Goal: Obtain resource: Download file/media

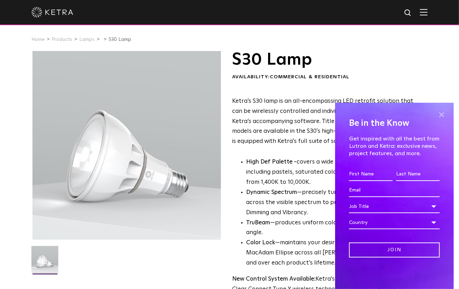
click at [442, 111] on span at bounding box center [441, 115] width 10 height 10
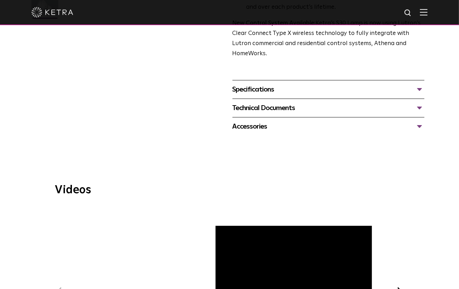
scroll to position [218, 0]
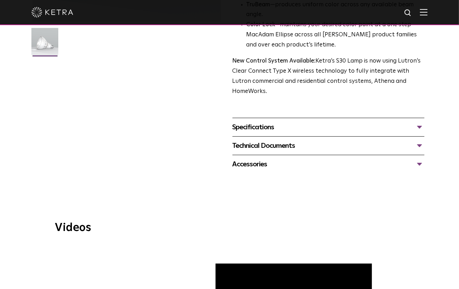
click at [304, 122] on div "Specifications" at bounding box center [329, 127] width 192 height 11
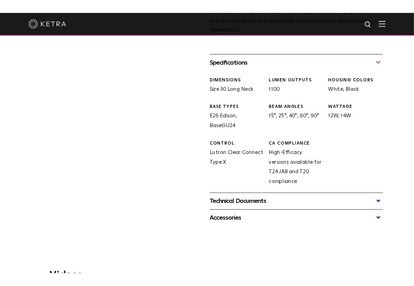
scroll to position [363, 0]
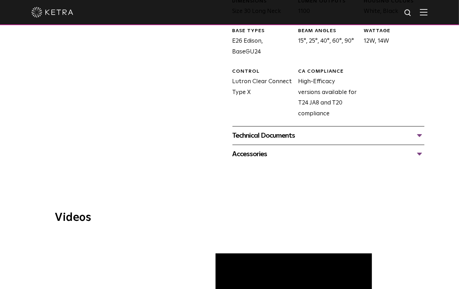
click at [313, 130] on div "Technical Documents" at bounding box center [329, 135] width 192 height 11
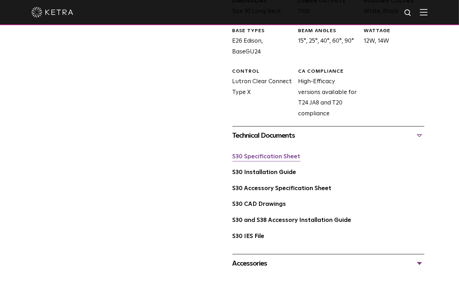
click at [280, 154] on link "S30 Specification Sheet" at bounding box center [267, 157] width 68 height 6
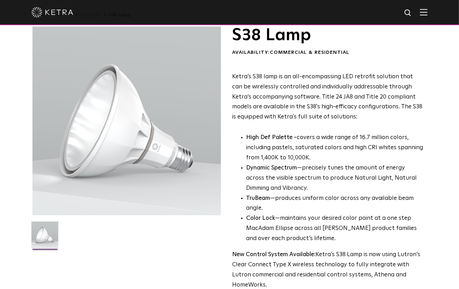
scroll to position [36, 0]
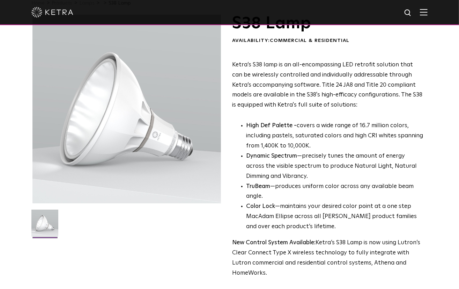
click at [437, 40] on div "S38 Lamp Availability: Commercial & Residential Ketra’s S38 lamp is an all-enco…" at bounding box center [229, 185] width 459 height 340
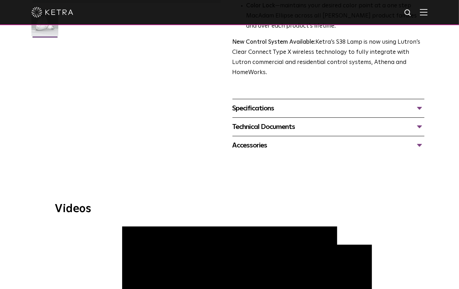
scroll to position [218, 0]
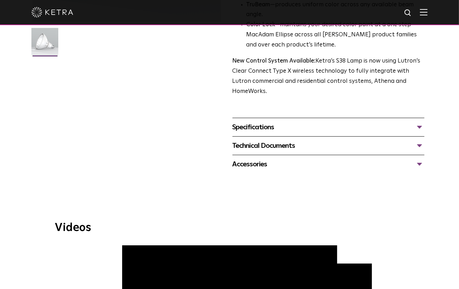
click at [284, 122] on div "Specifications" at bounding box center [329, 127] width 192 height 11
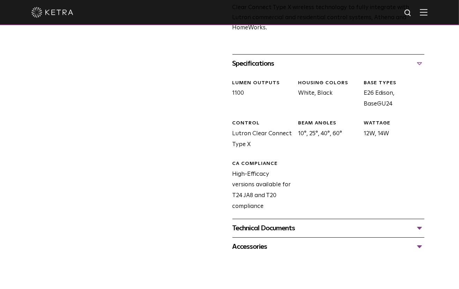
scroll to position [327, 0]
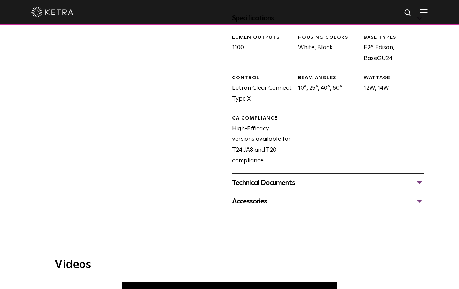
click at [276, 177] on div "Technical Documents" at bounding box center [329, 182] width 192 height 11
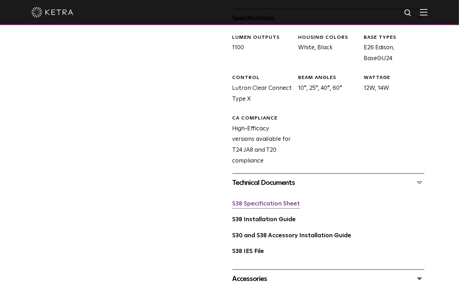
click at [271, 201] on link "S38 Specification Sheet" at bounding box center [267, 204] width 68 height 6
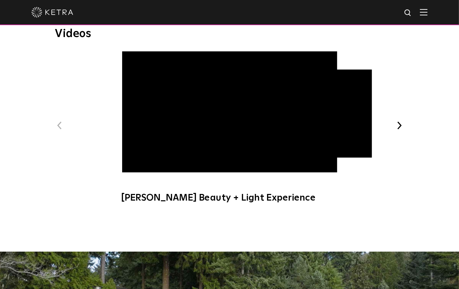
drag, startPoint x: 360, startPoint y: 59, endPoint x: 243, endPoint y: 121, distance: 132.0
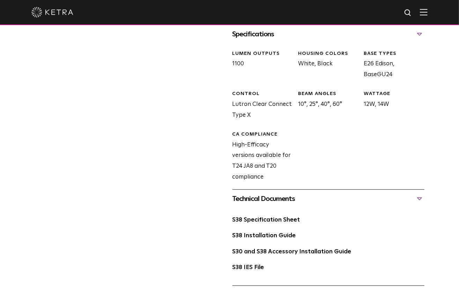
scroll to position [344, 0]
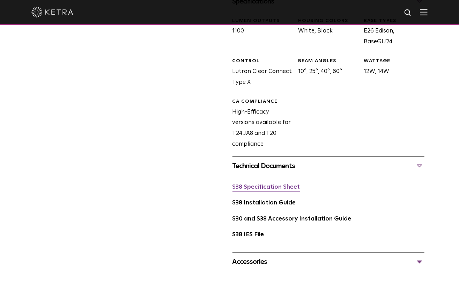
click at [294, 184] on link "S38 Specification Sheet" at bounding box center [267, 187] width 68 height 6
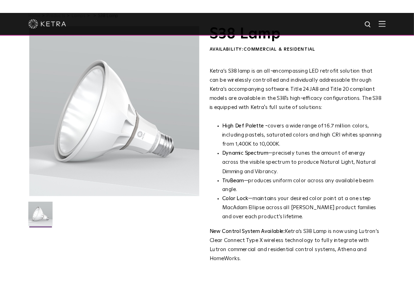
scroll to position [0, 0]
